Goal: Task Accomplishment & Management: Complete application form

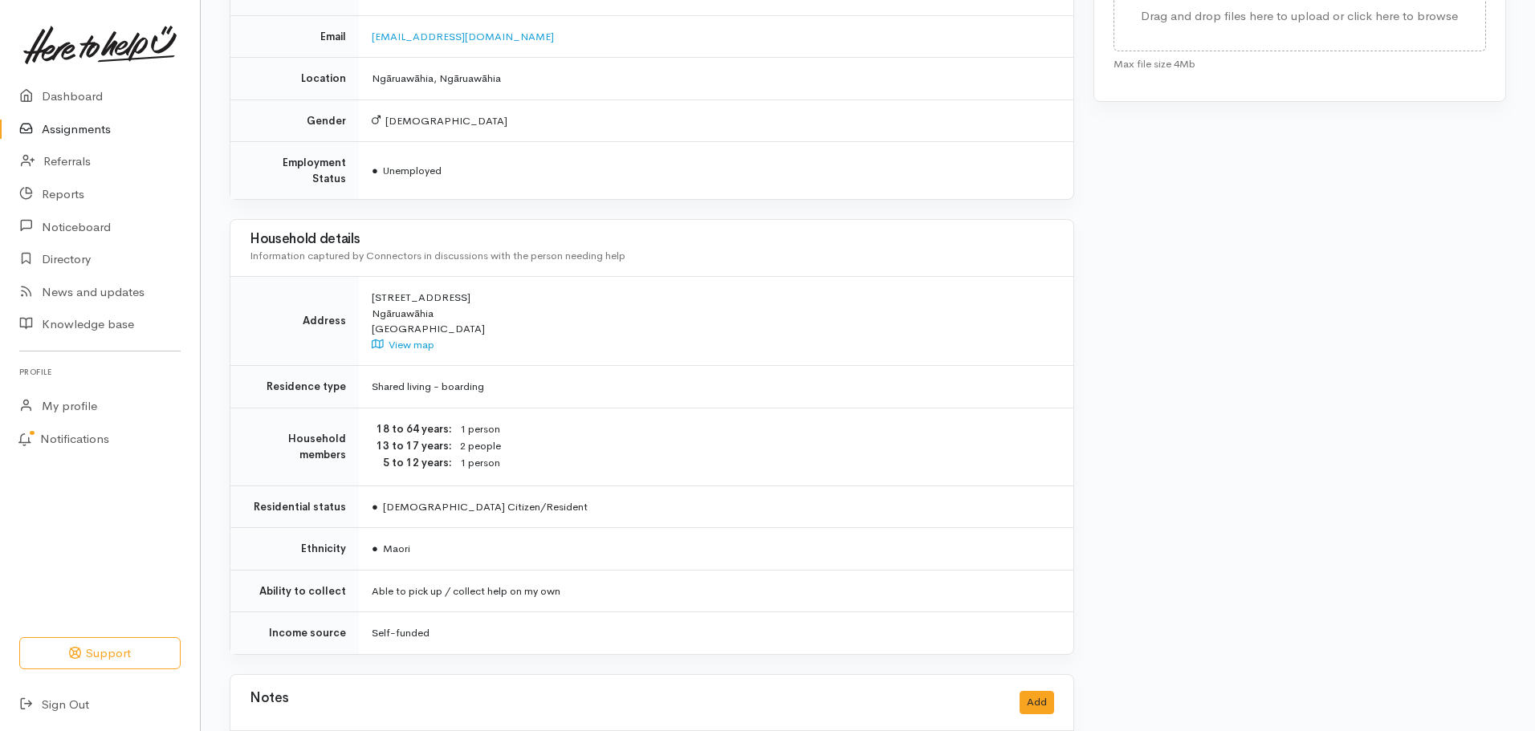
scroll to position [865, 0]
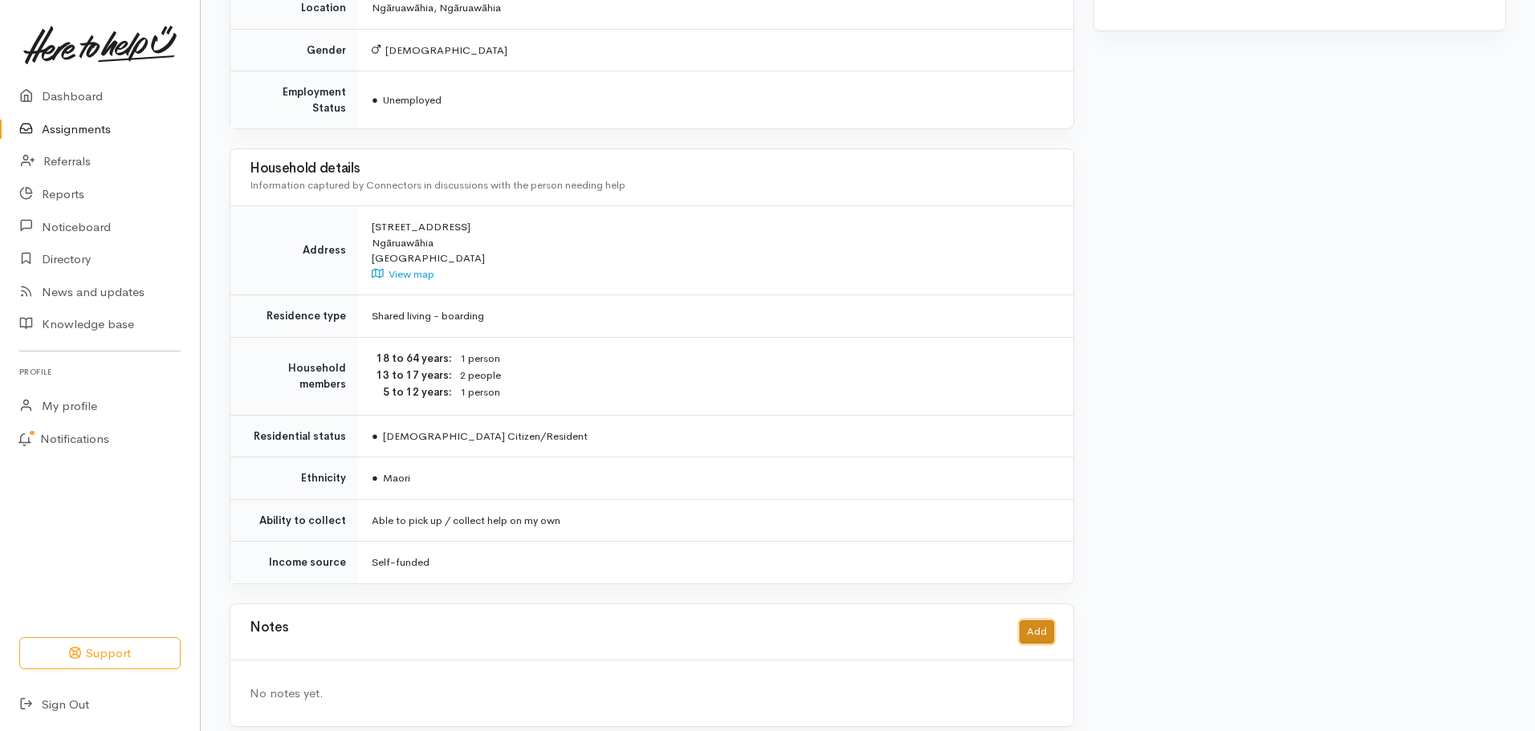
click at [1040, 620] on button "Add" at bounding box center [1036, 631] width 35 height 23
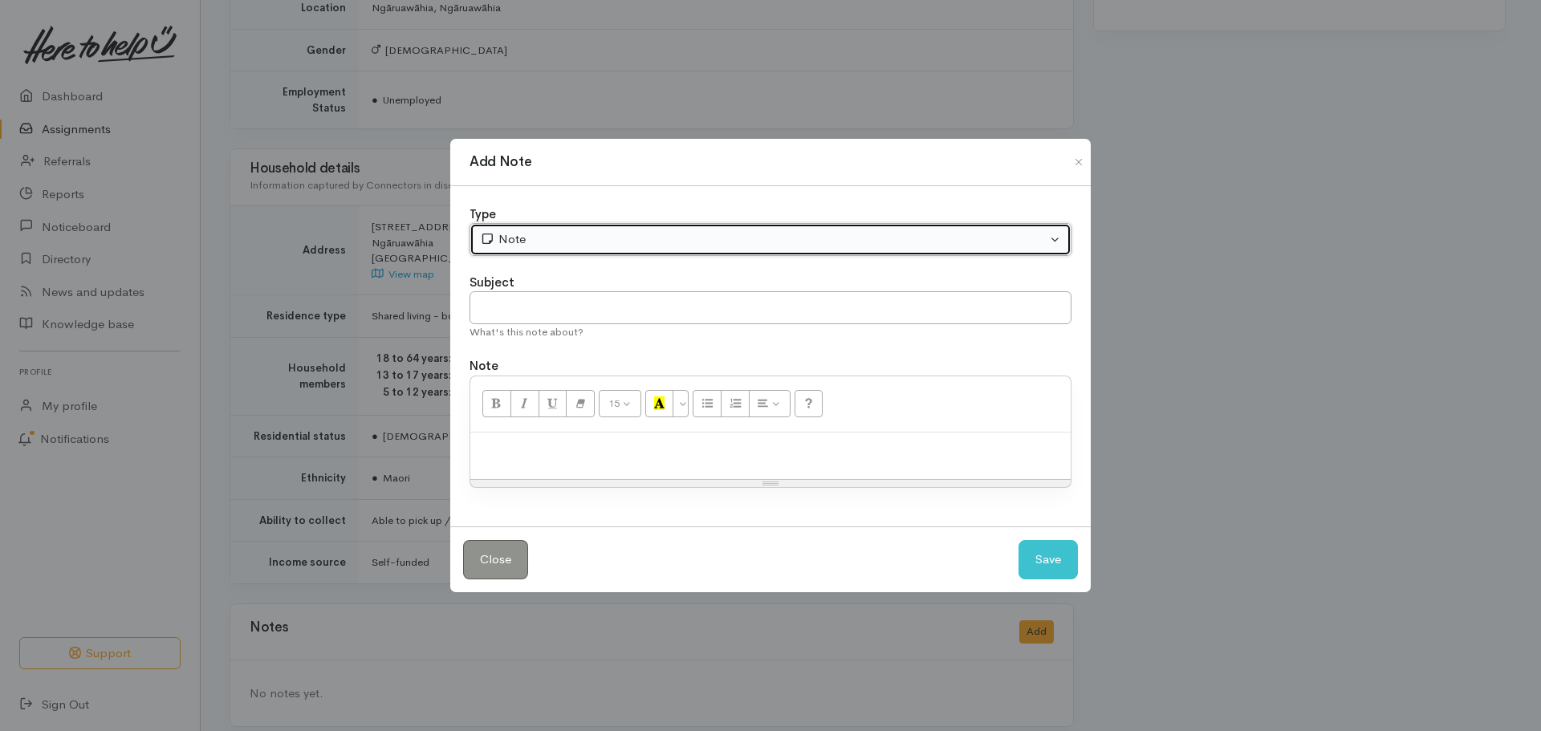
click at [1045, 240] on div "Note" at bounding box center [763, 239] width 567 height 18
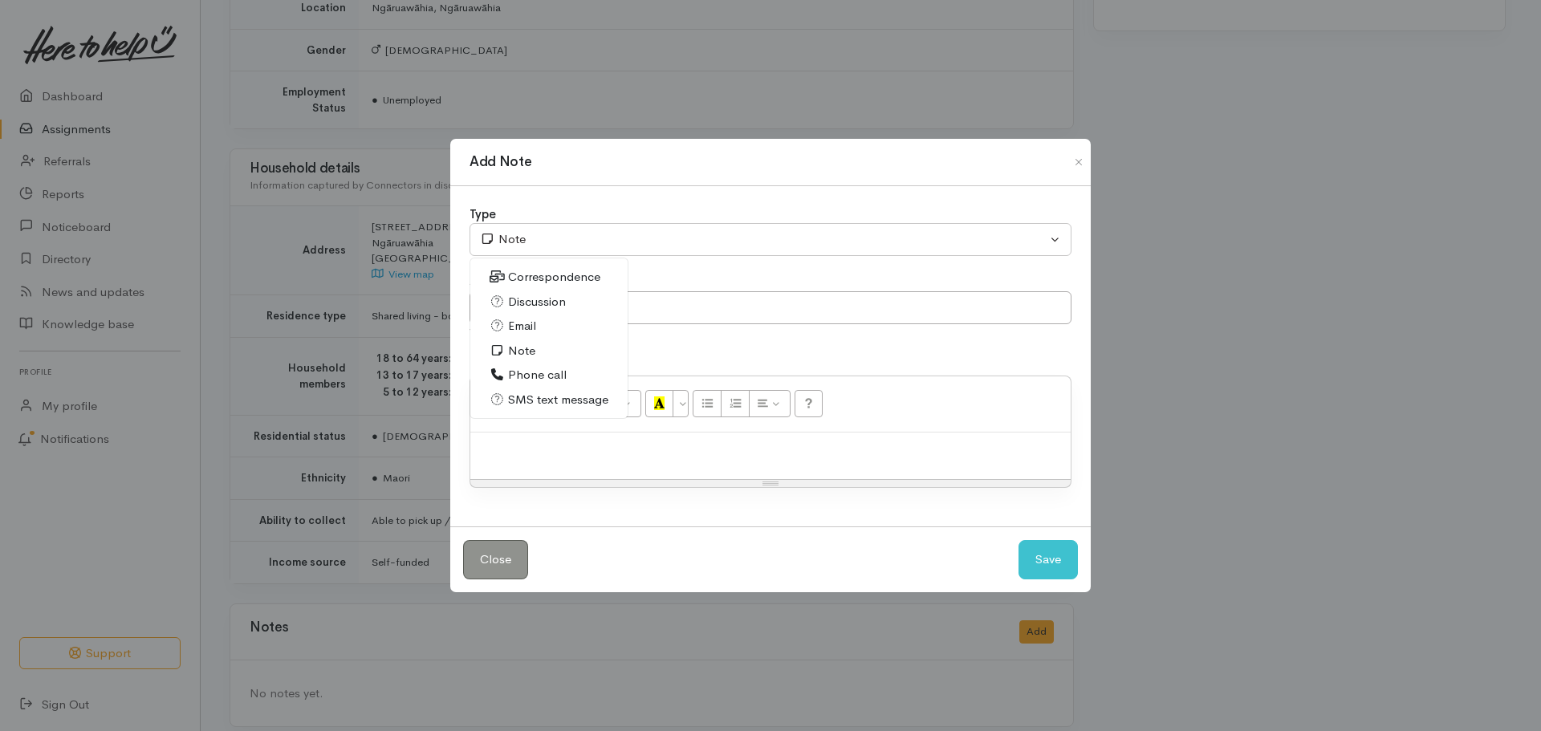
click at [539, 375] on span "Phone call" at bounding box center [537, 375] width 59 height 18
select select "3"
click at [535, 320] on input "text" at bounding box center [771, 307] width 602 height 33
type input "M"
type input "A"
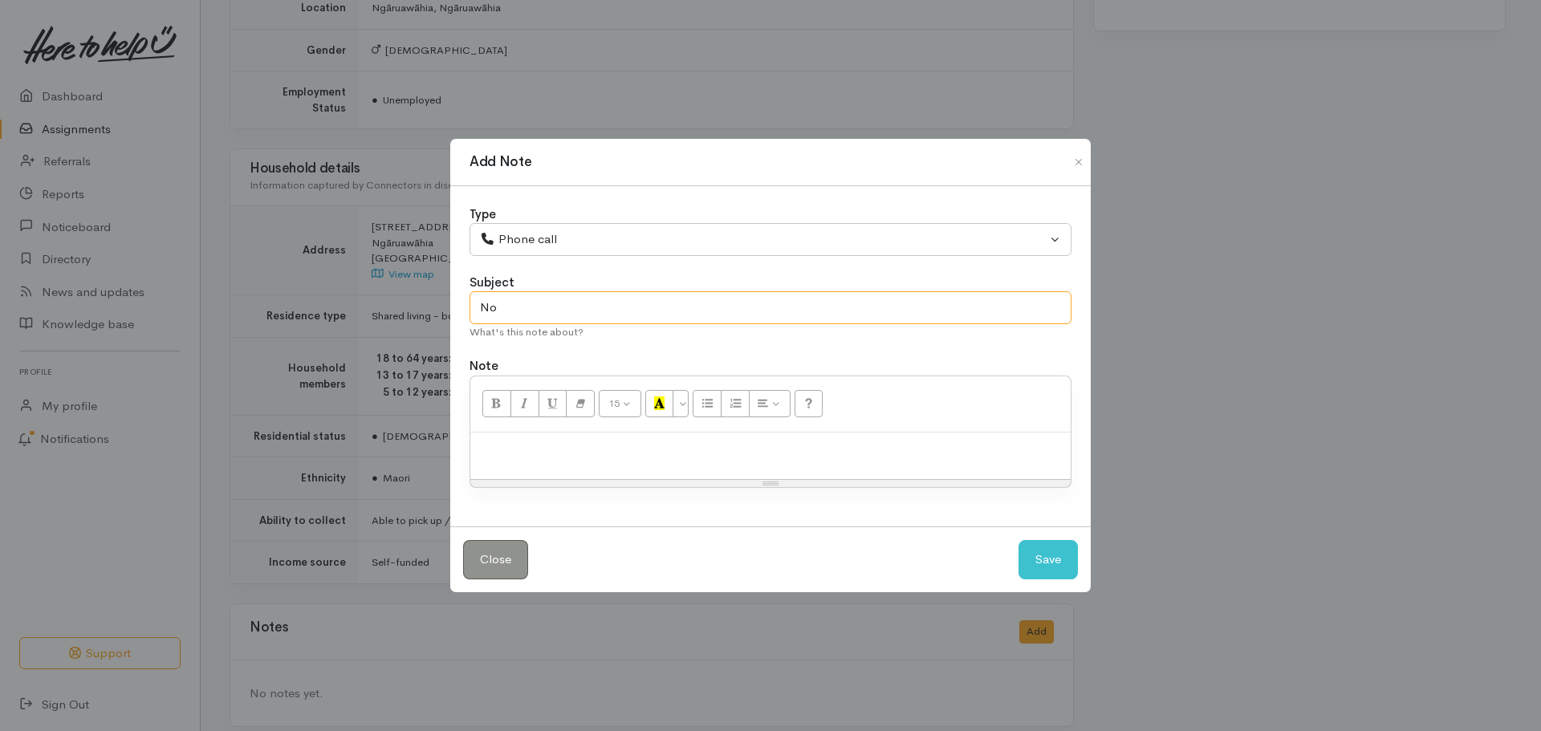
type input "N"
type input "Contacting client"
click at [825, 449] on p at bounding box center [770, 450] width 584 height 18
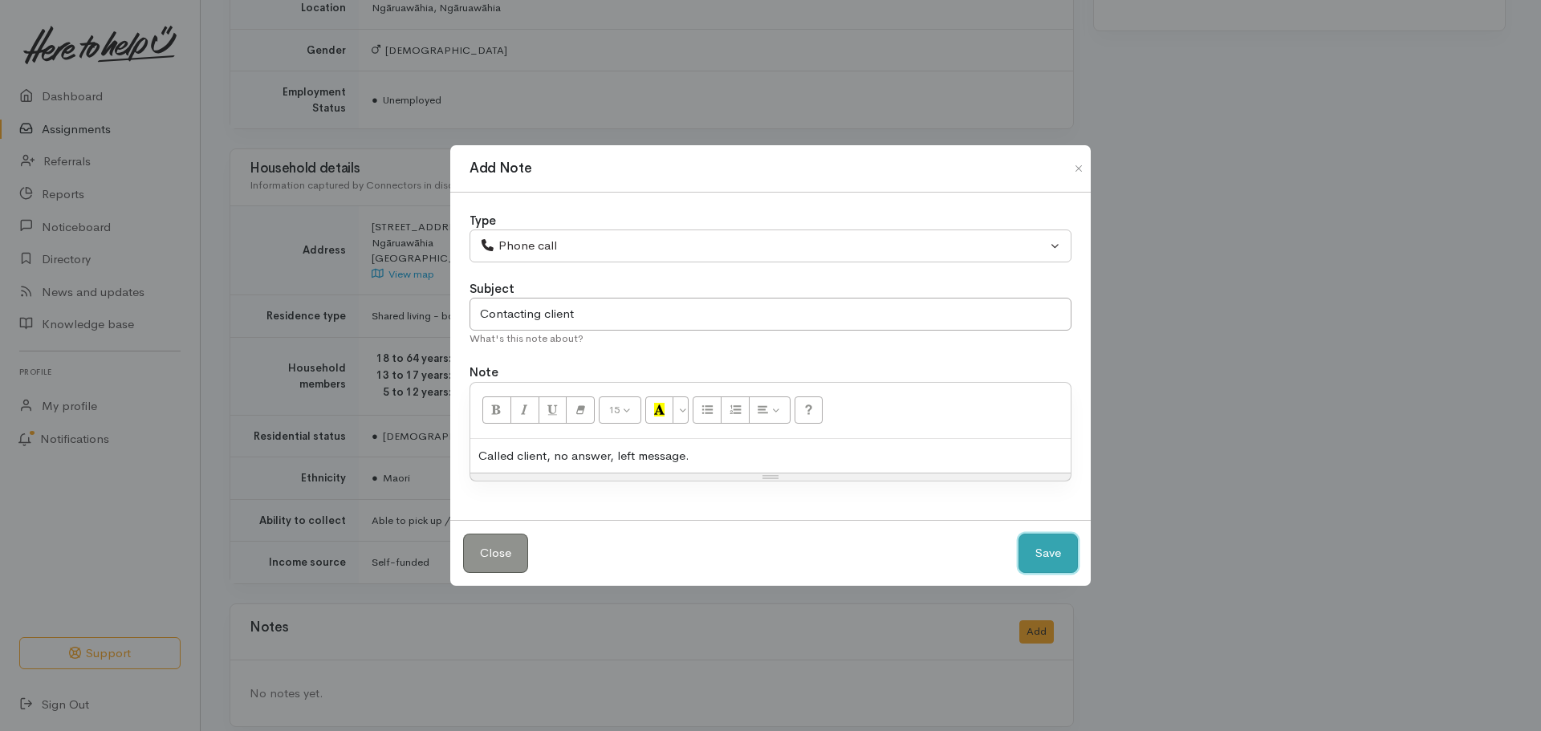
click at [1065, 561] on button "Save" at bounding box center [1047, 553] width 59 height 39
select select "1"
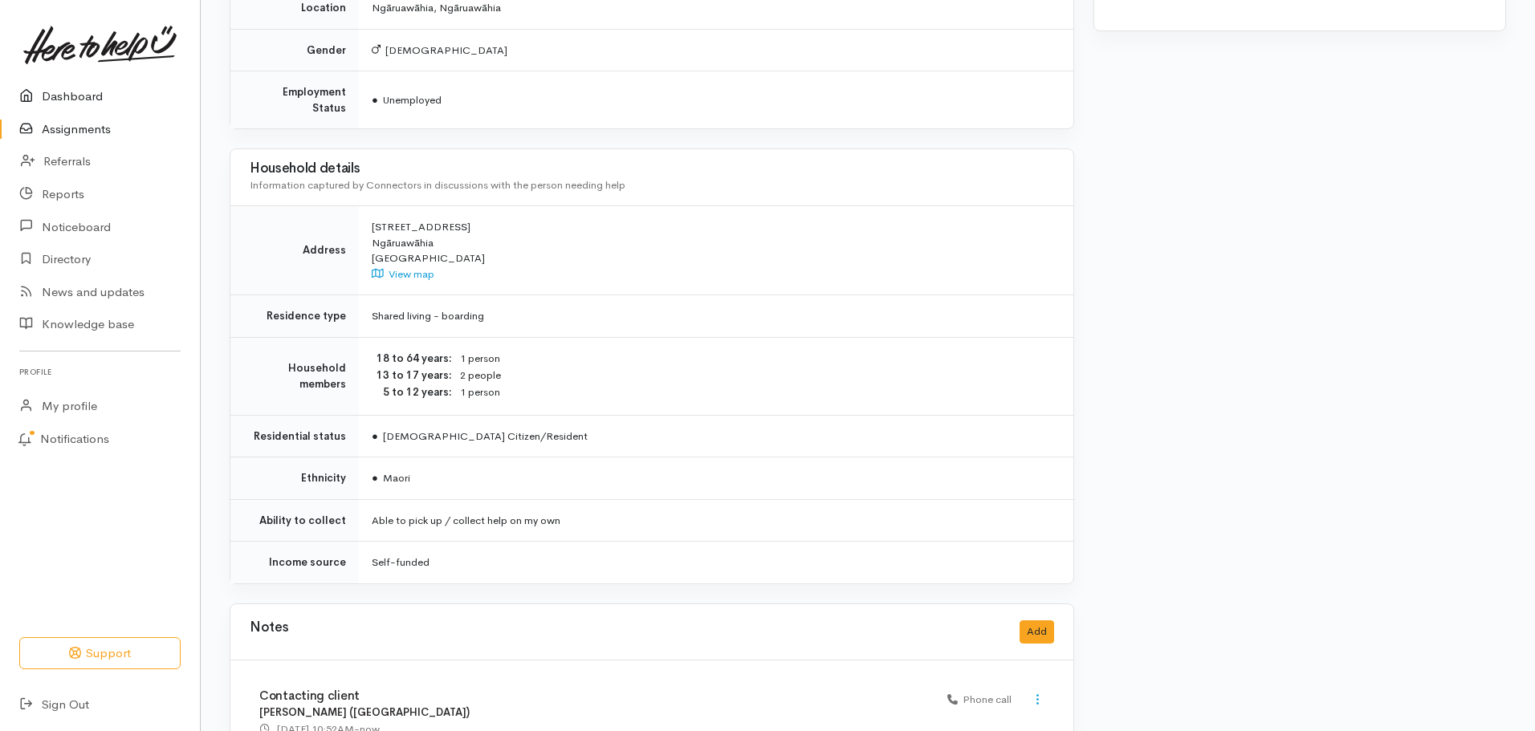
drag, startPoint x: 56, startPoint y: 125, endPoint x: 56, endPoint y: 112, distance: 13.6
click at [56, 125] on link "Assignments" at bounding box center [100, 129] width 200 height 33
